Goal: Navigation & Orientation: Go to known website

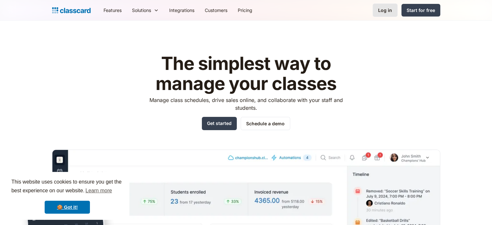
click at [386, 10] on div "Log in" at bounding box center [385, 10] width 14 height 7
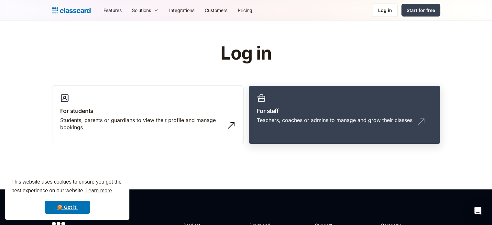
click at [266, 129] on link "For staff Teachers, coaches or admins to manage and grow their classes" at bounding box center [344, 114] width 191 height 59
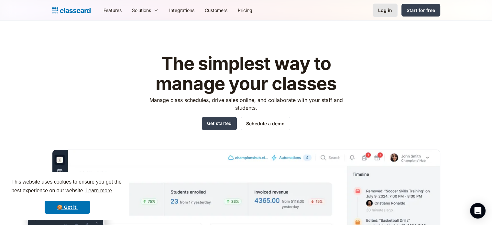
click at [379, 6] on link "Log in" at bounding box center [384, 10] width 25 height 13
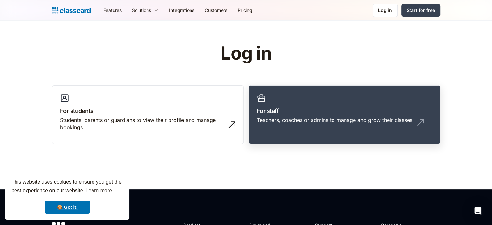
click at [312, 89] on link "For staff Teachers, coaches or admins to manage and grow their classes" at bounding box center [344, 114] width 191 height 59
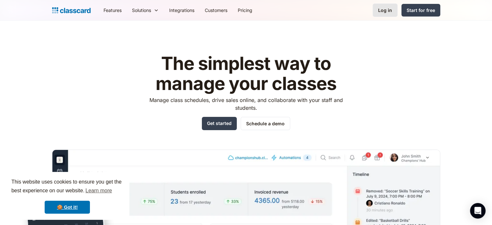
click at [381, 9] on div "Log in" at bounding box center [385, 10] width 14 height 7
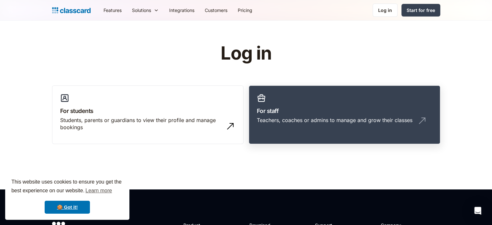
click at [282, 104] on link "For staff Teachers, coaches or admins to manage and grow their classes" at bounding box center [344, 114] width 191 height 59
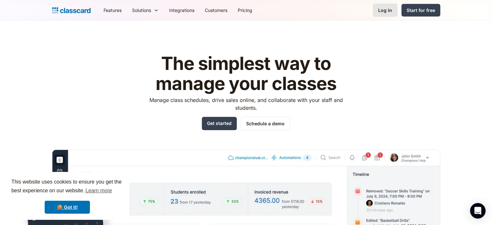
click at [385, 5] on link "Log in" at bounding box center [384, 10] width 25 height 13
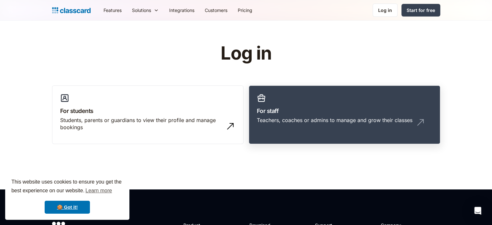
click at [351, 101] on link "For staff Teachers, coaches or admins to manage and grow their classes" at bounding box center [344, 114] width 191 height 59
